Goal: Task Accomplishment & Management: Manage account settings

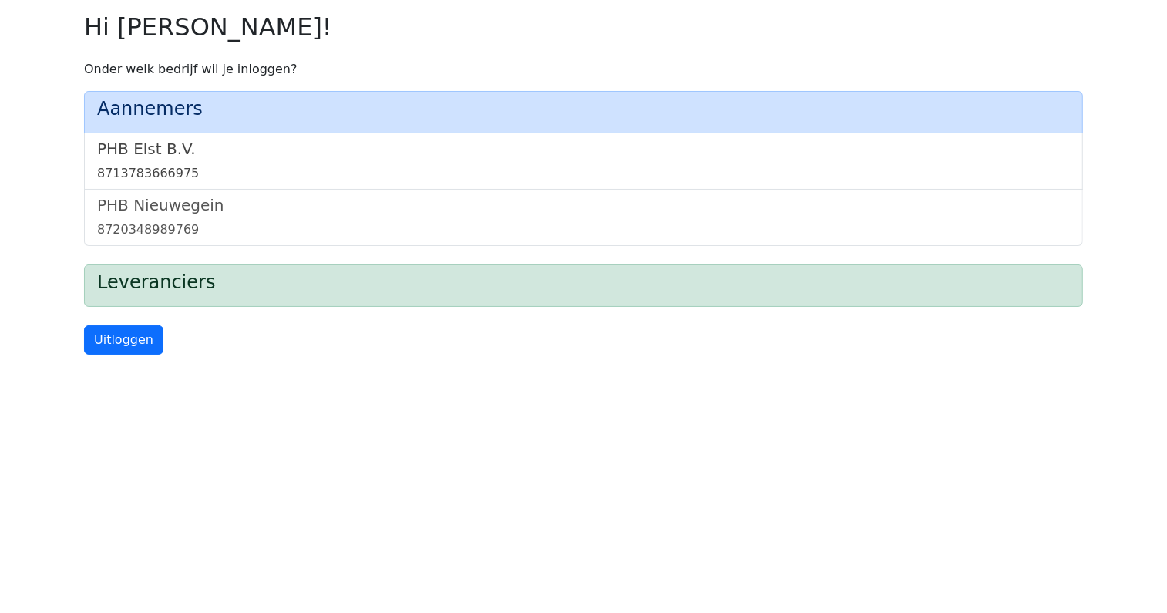
click at [119, 163] on link "PHB Elst B.V. 8713783666975" at bounding box center [583, 161] width 973 height 43
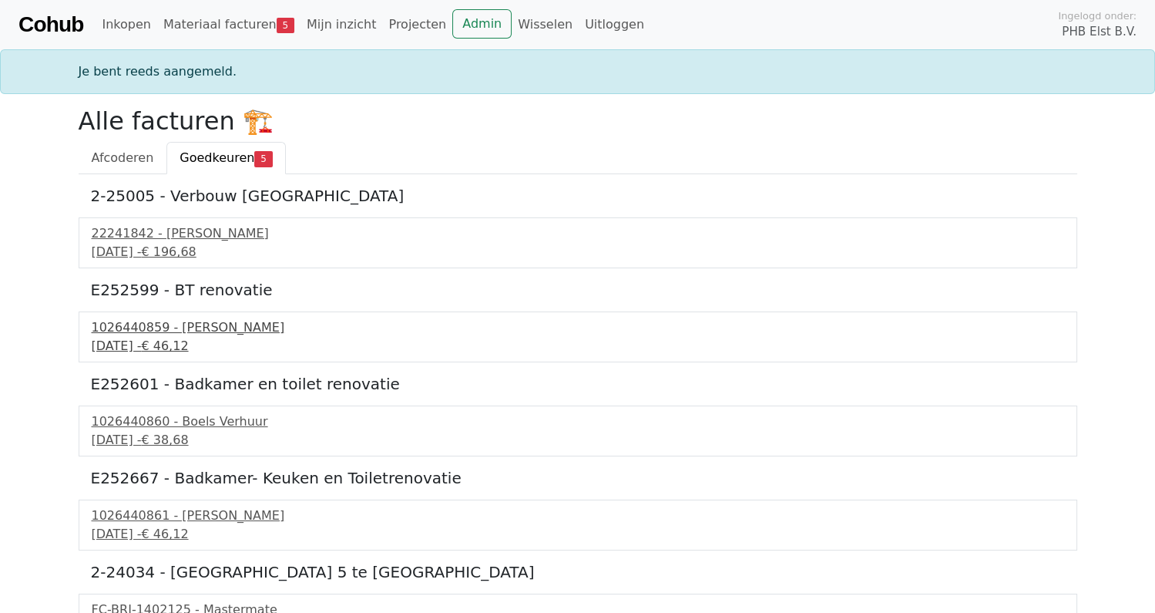
click at [151, 329] on div "1026440859 - Boels Verhuur" at bounding box center [578, 327] width 973 height 18
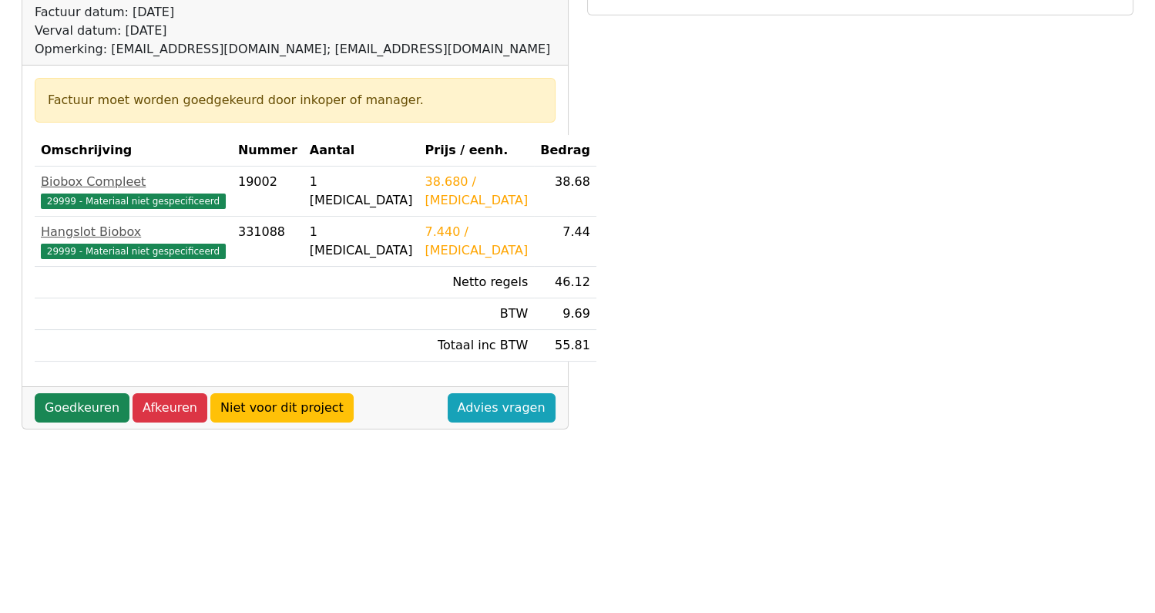
scroll to position [230, 0]
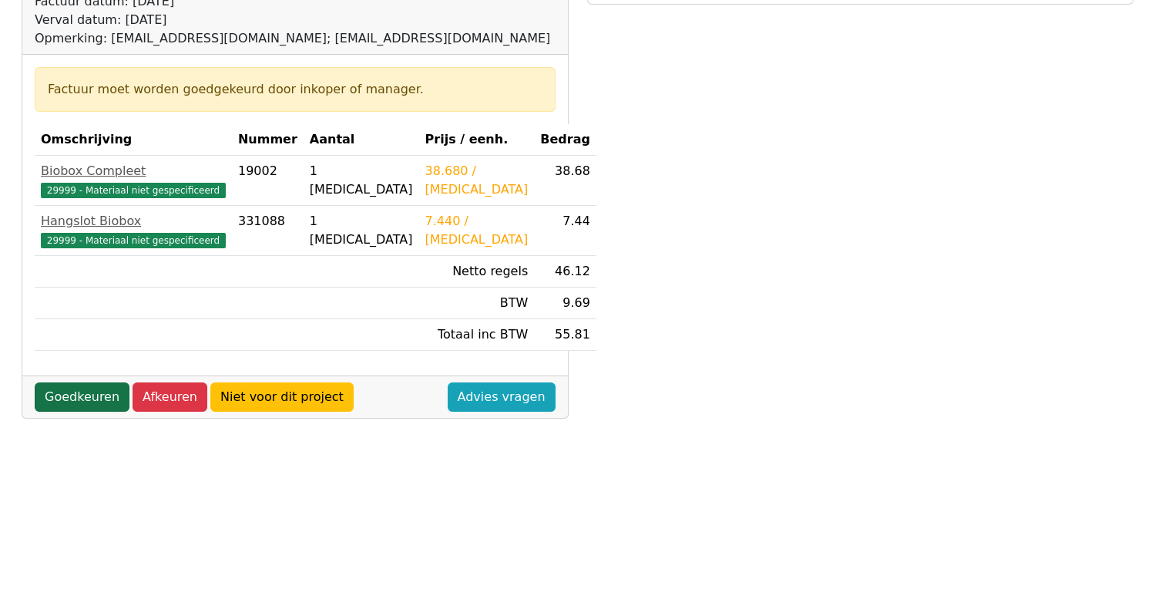
click at [75, 395] on link "Goedkeuren" at bounding box center [82, 396] width 95 height 29
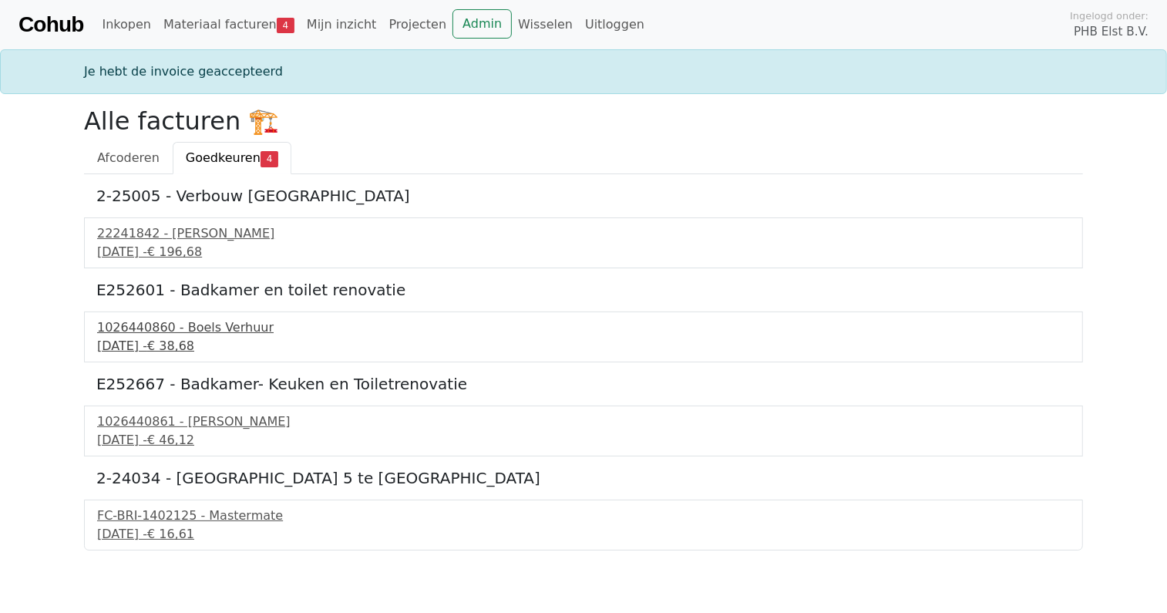
click at [152, 325] on div "1026440860 - Boels Verhuur" at bounding box center [583, 327] width 973 height 18
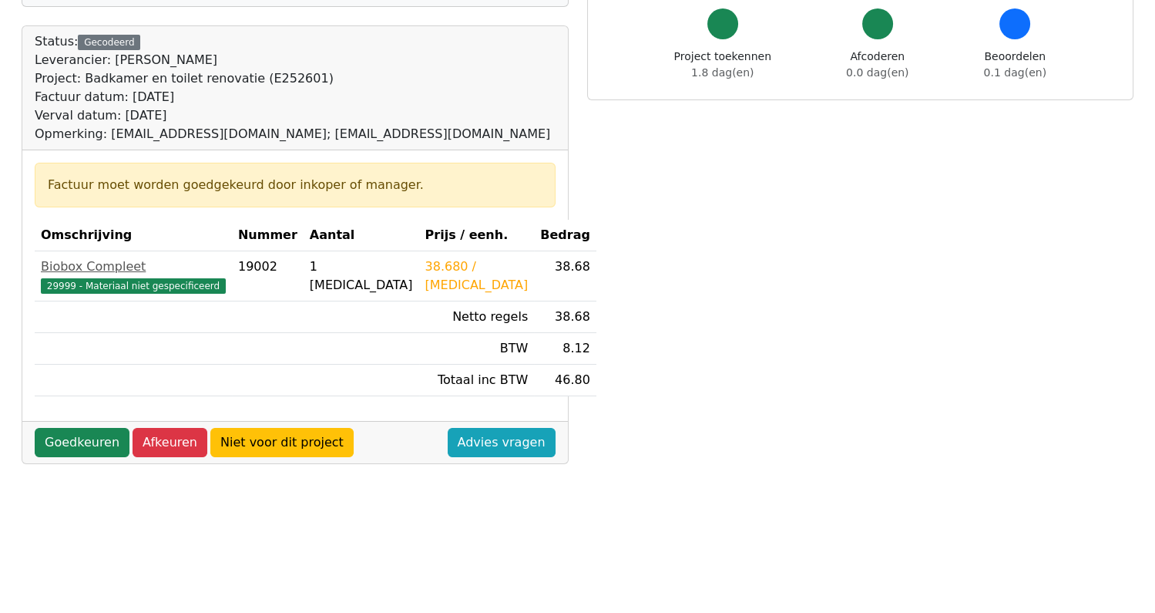
scroll to position [154, 0]
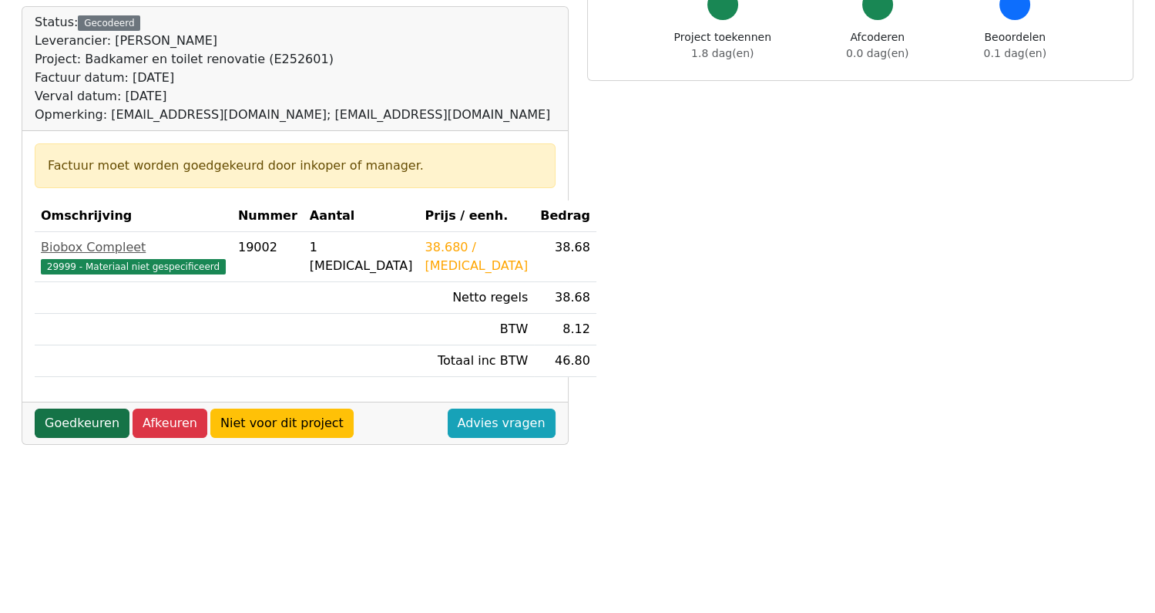
click at [79, 419] on link "Goedkeuren" at bounding box center [82, 423] width 95 height 29
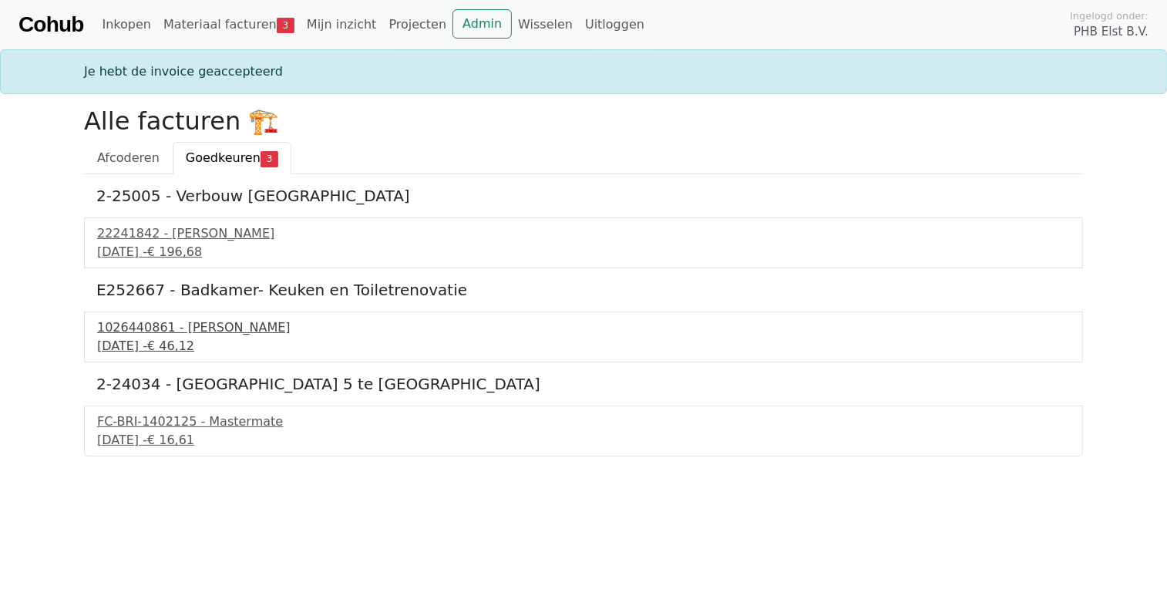
click at [184, 338] on div "[DATE] - € 46,12" at bounding box center [583, 346] width 973 height 18
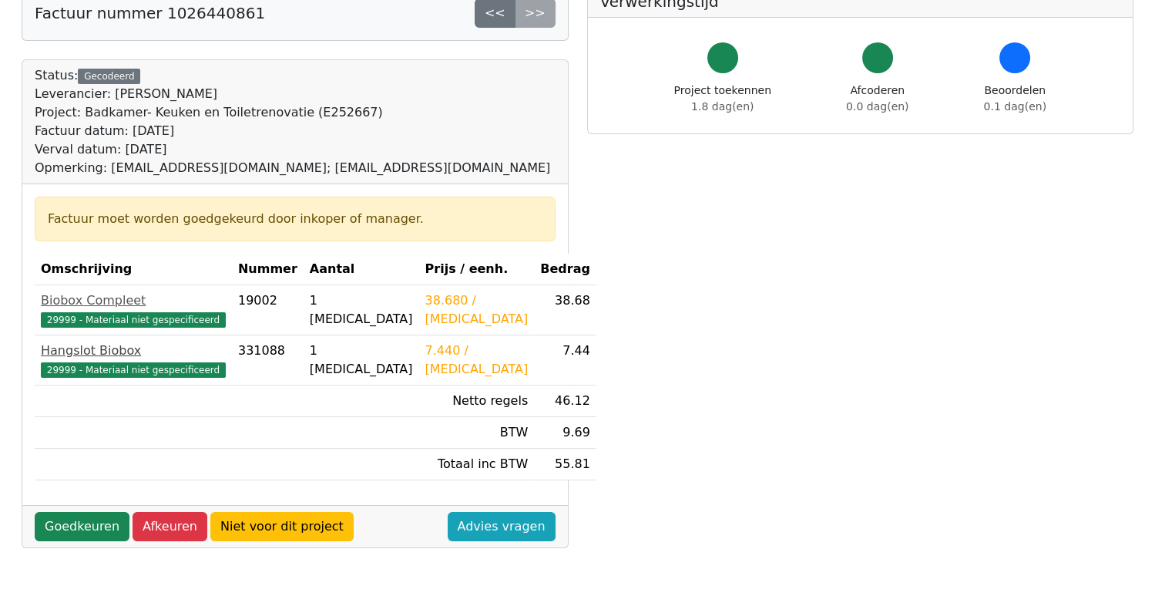
scroll to position [308, 0]
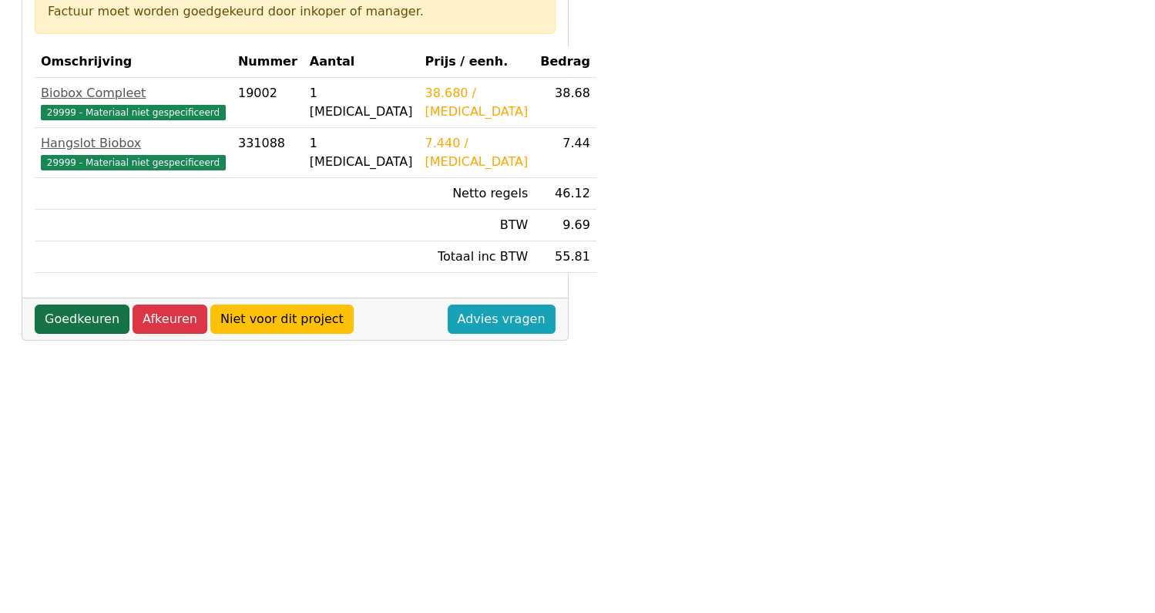
click at [72, 325] on link "Goedkeuren" at bounding box center [82, 318] width 95 height 29
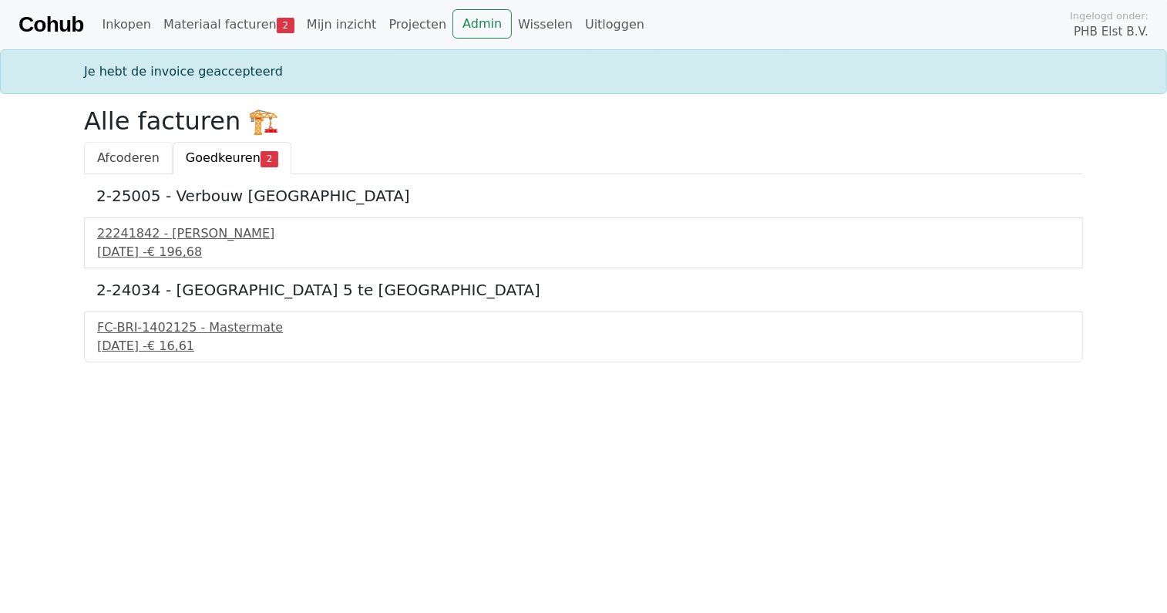
click at [129, 153] on span "Afcoderen" at bounding box center [128, 157] width 62 height 15
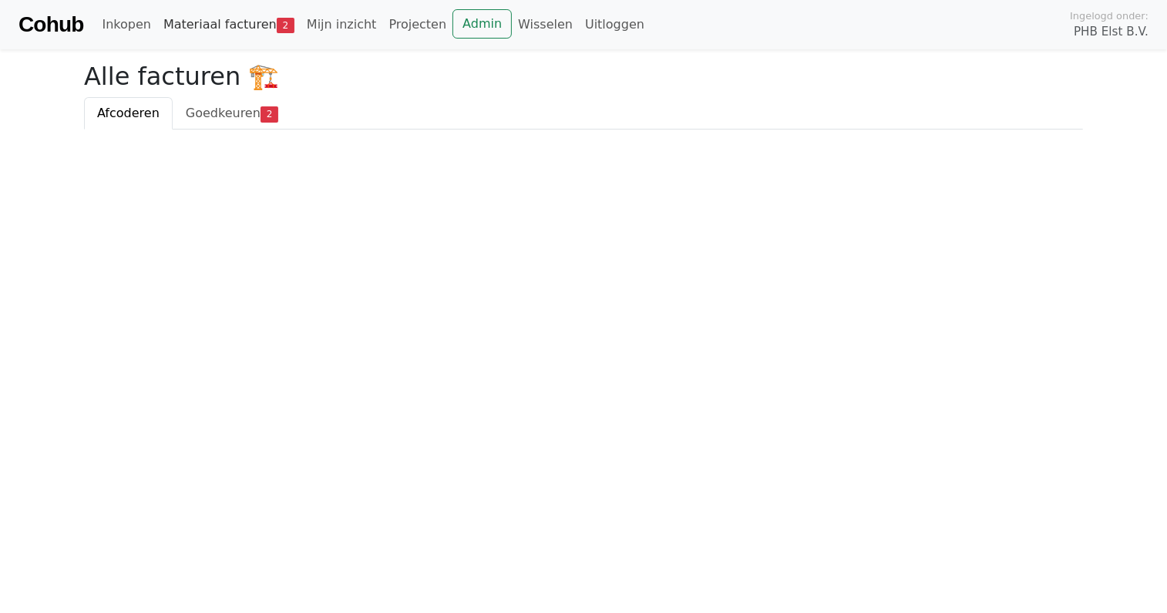
click at [215, 25] on link "Materiaal facturen 2" at bounding box center [228, 24] width 143 height 31
